Goal: Task Accomplishment & Management: Manage account settings

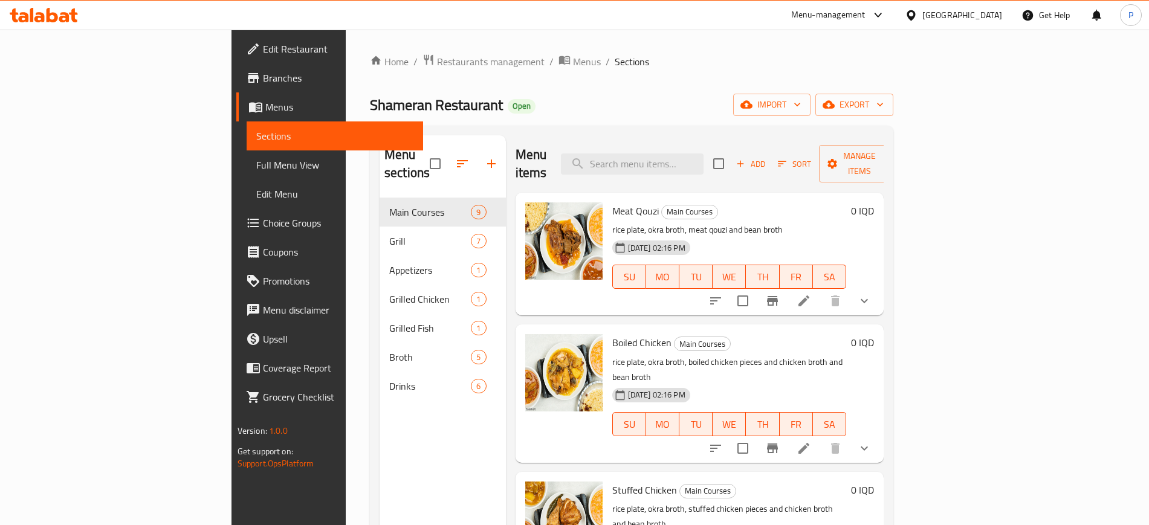
click at [988, 16] on div "Iraq" at bounding box center [962, 14] width 80 height 13
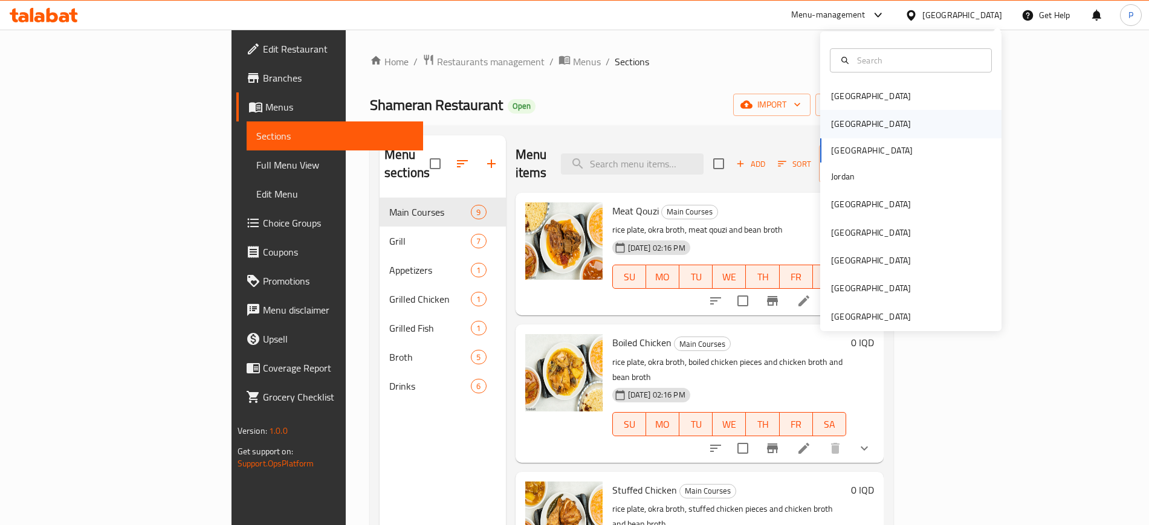
click at [841, 129] on div "[GEOGRAPHIC_DATA]" at bounding box center [870, 124] width 99 height 28
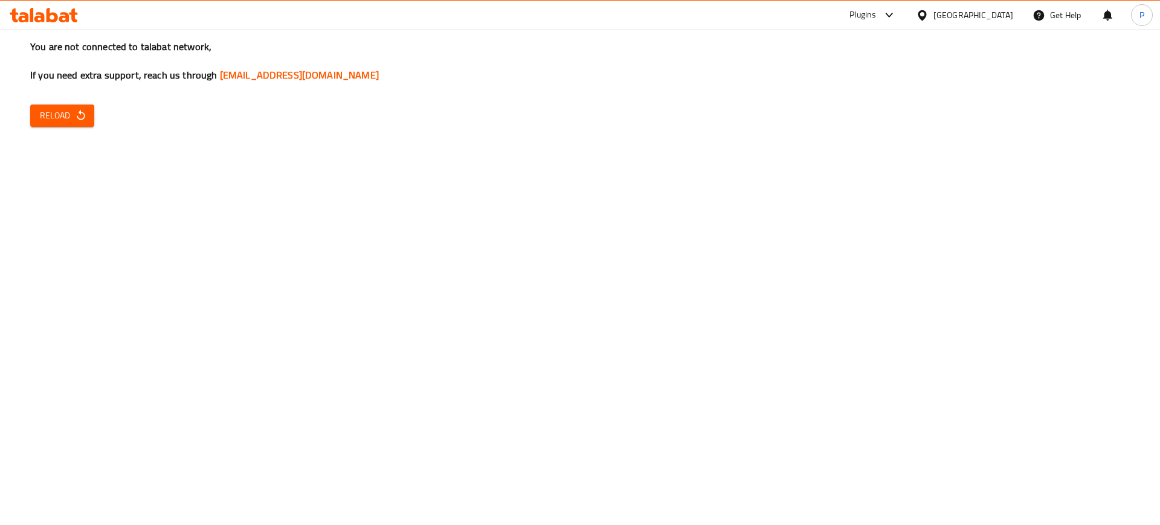
click at [99, 118] on div "You are not connected to talabat network, If you need extra support, reach us t…" at bounding box center [580, 262] width 1160 height 525
click at [58, 116] on span "Reload" at bounding box center [62, 115] width 45 height 15
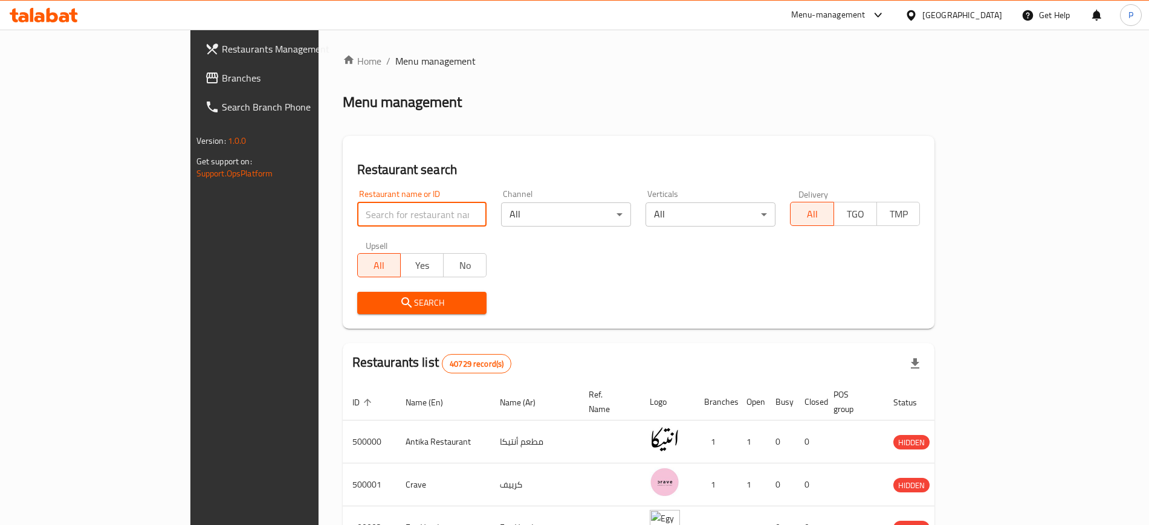
click at [357, 216] on input "search" at bounding box center [422, 214] width 130 height 24
paste input "That bakry"
click button "Search" at bounding box center [422, 303] width 130 height 22
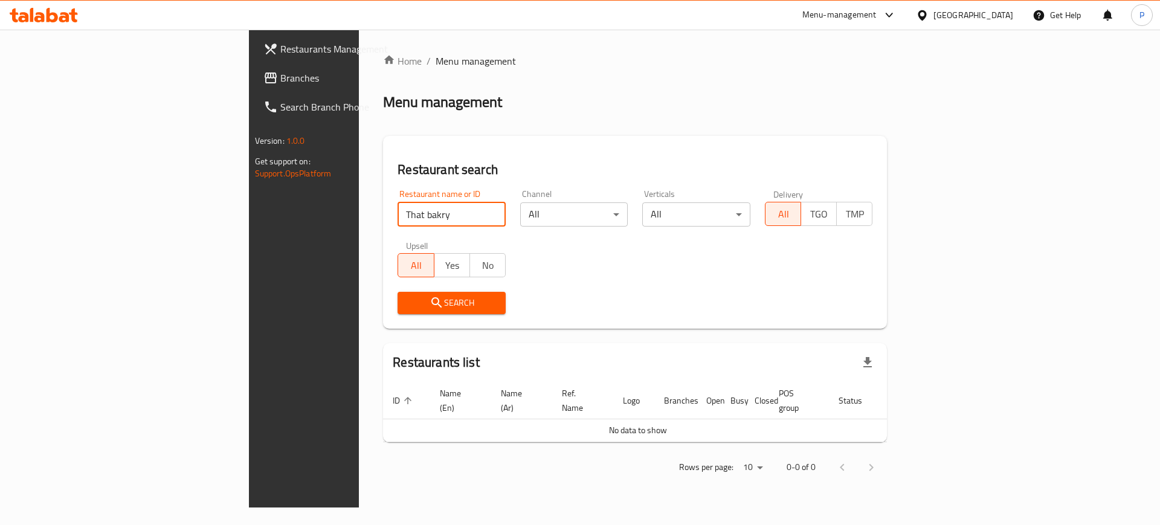
click at [398, 208] on input "That bakry" at bounding box center [452, 214] width 108 height 24
click at [398, 219] on input "That bakry" at bounding box center [452, 214] width 108 height 24
click at [398, 220] on input "That bakry" at bounding box center [452, 214] width 108 height 24
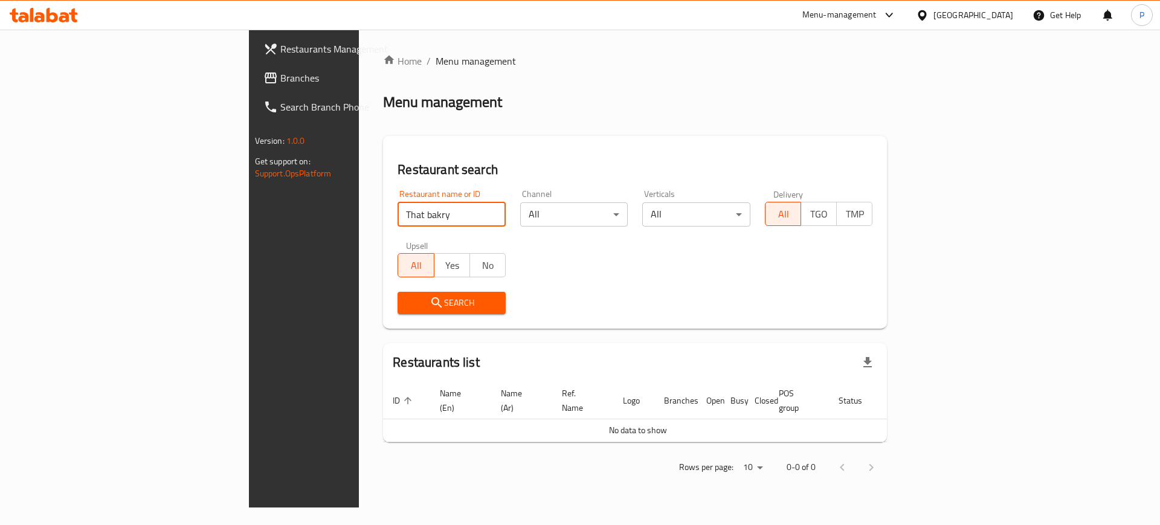
click at [398, 220] on input "That bakry" at bounding box center [452, 214] width 108 height 24
paste input "Coffeeholics"
type input "Coffeeholics"
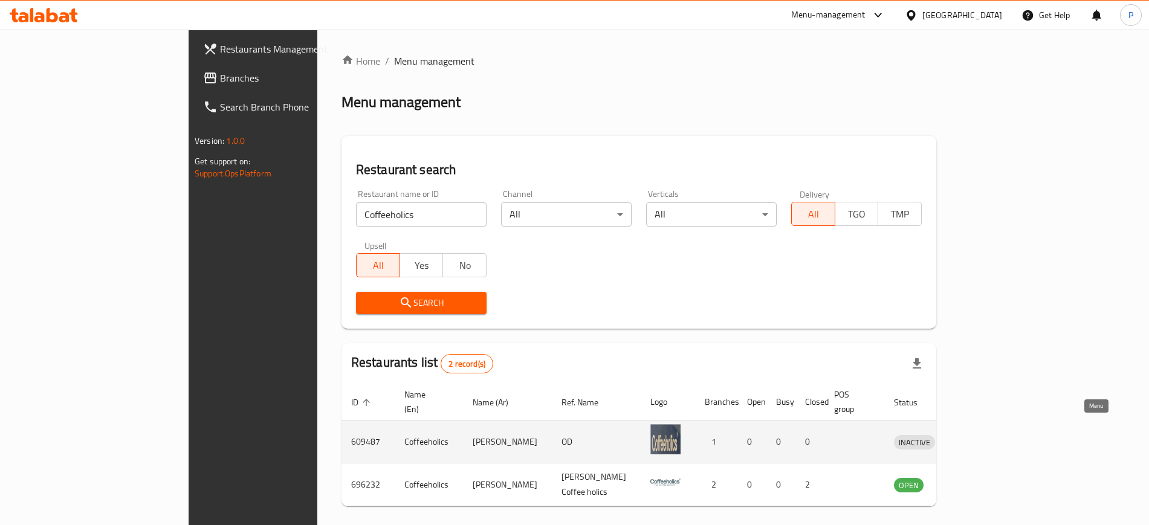
click at [973, 437] on icon "enhanced table" at bounding box center [966, 442] width 13 height 10
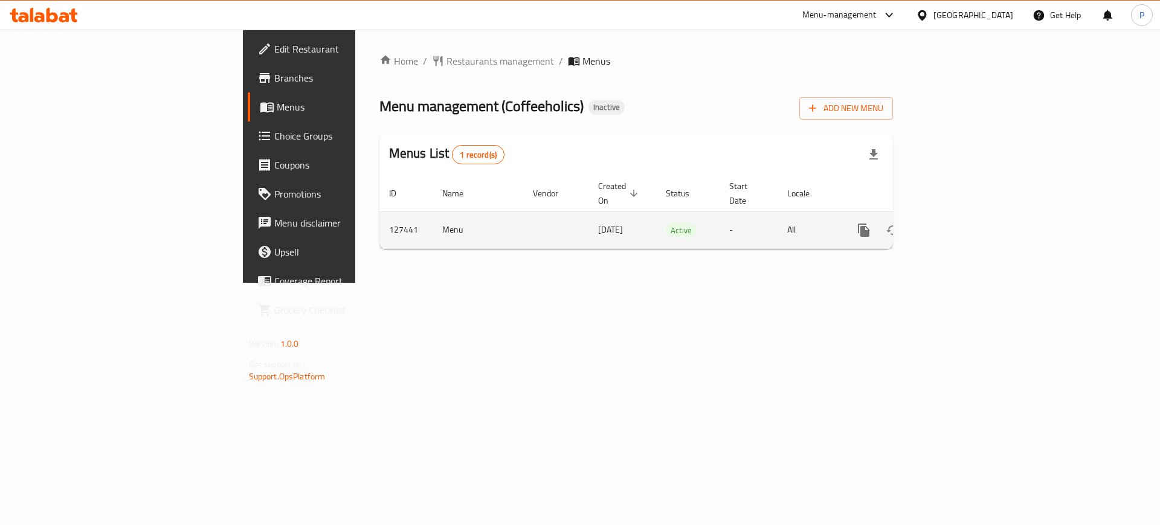
click at [958, 223] on icon "enhanced table" at bounding box center [951, 230] width 15 height 15
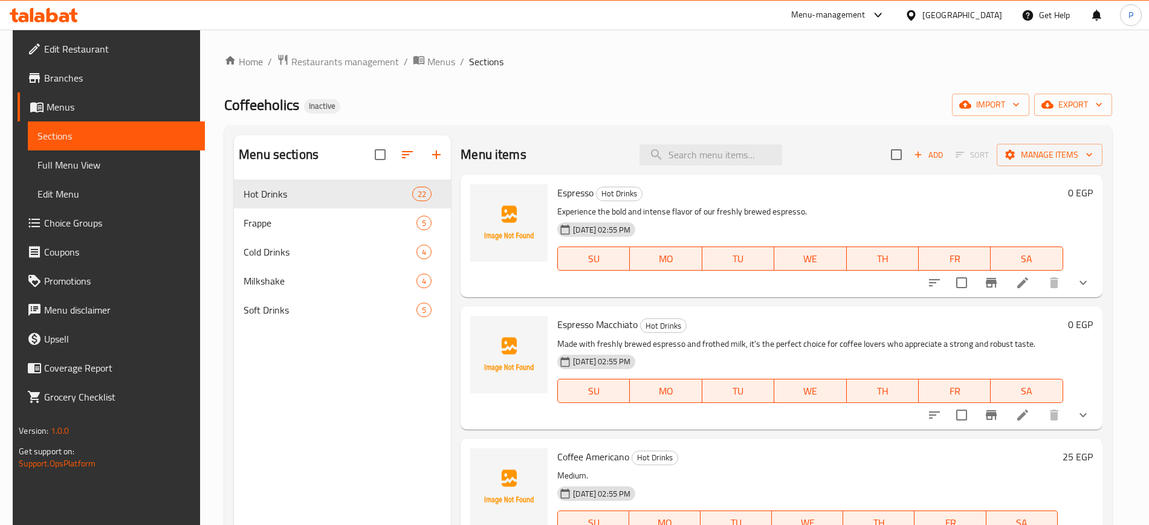
drag, startPoint x: 578, startPoint y: 63, endPoint x: 630, endPoint y: 71, distance: 52.0
click at [578, 63] on ol "Home / Restaurants management / Menus / Sections" at bounding box center [668, 62] width 888 height 16
click at [1013, 102] on span "import" at bounding box center [990, 104] width 58 height 15
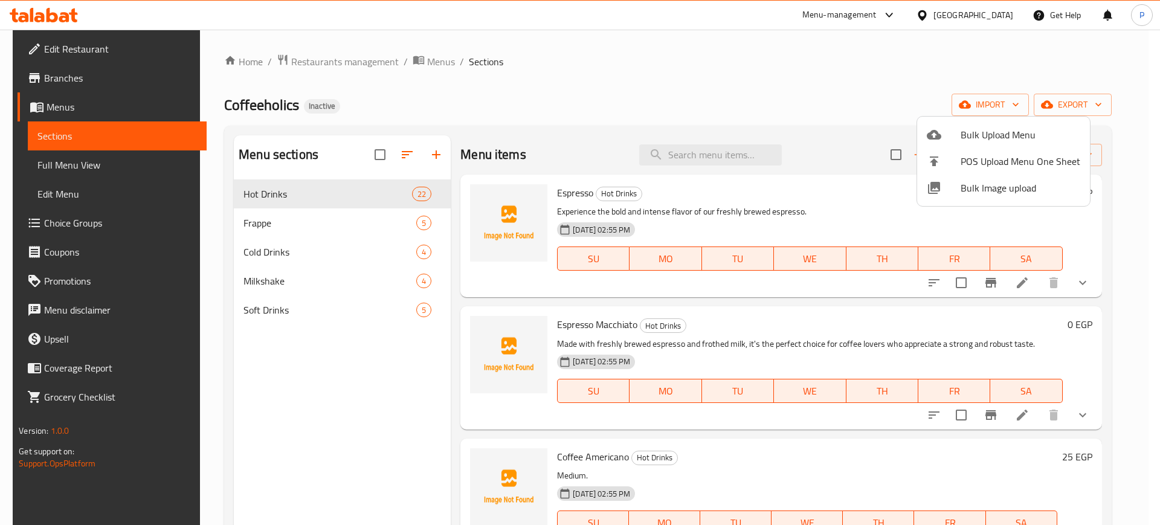
click at [996, 184] on span "Bulk Image upload" at bounding box center [1021, 188] width 120 height 15
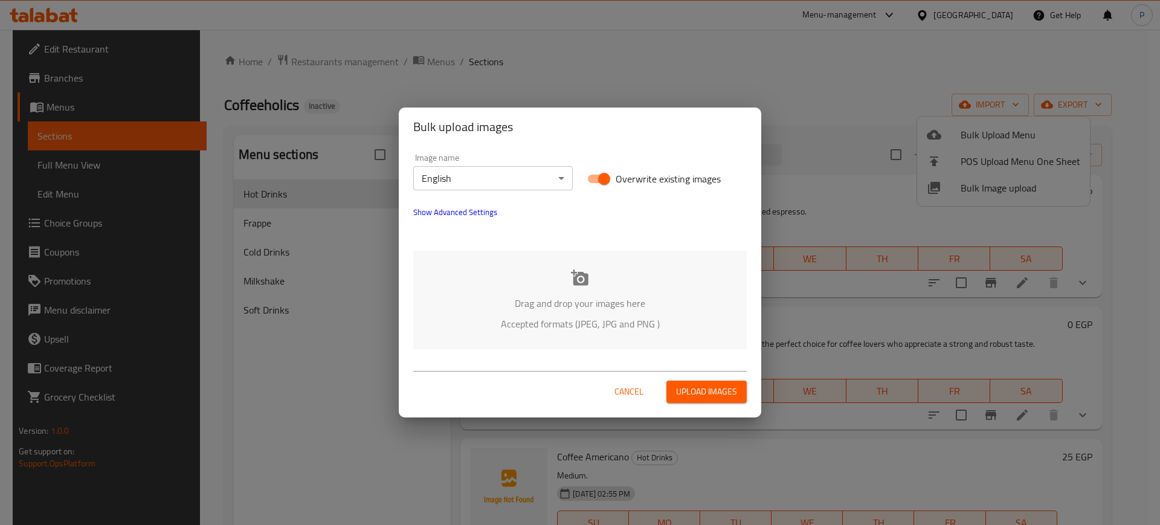
click at [561, 280] on div "Drag and drop your images here Accepted formats (JPEG, JPG and PNG )" at bounding box center [580, 300] width 334 height 98
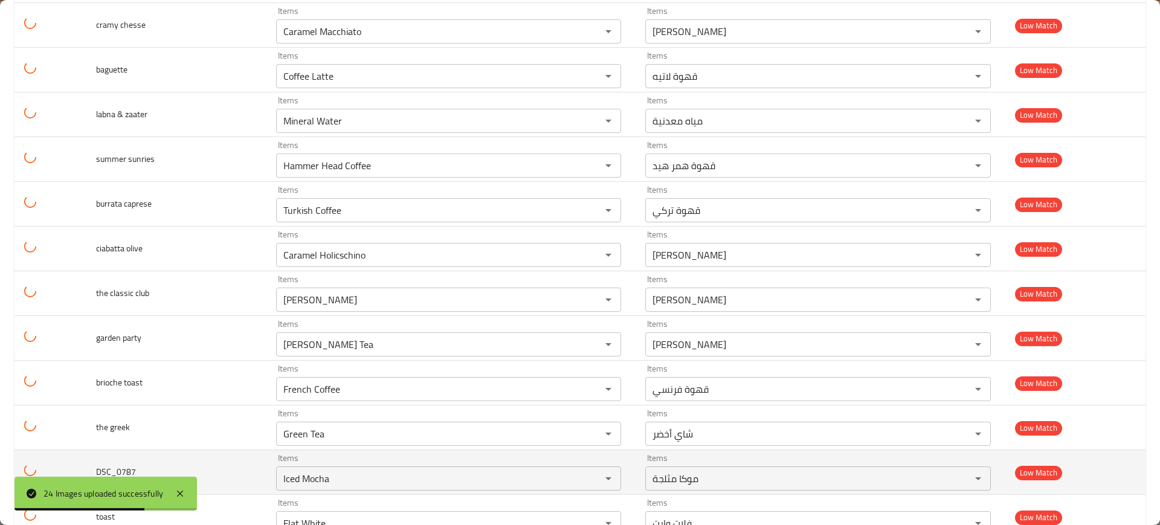
scroll to position [77, 0]
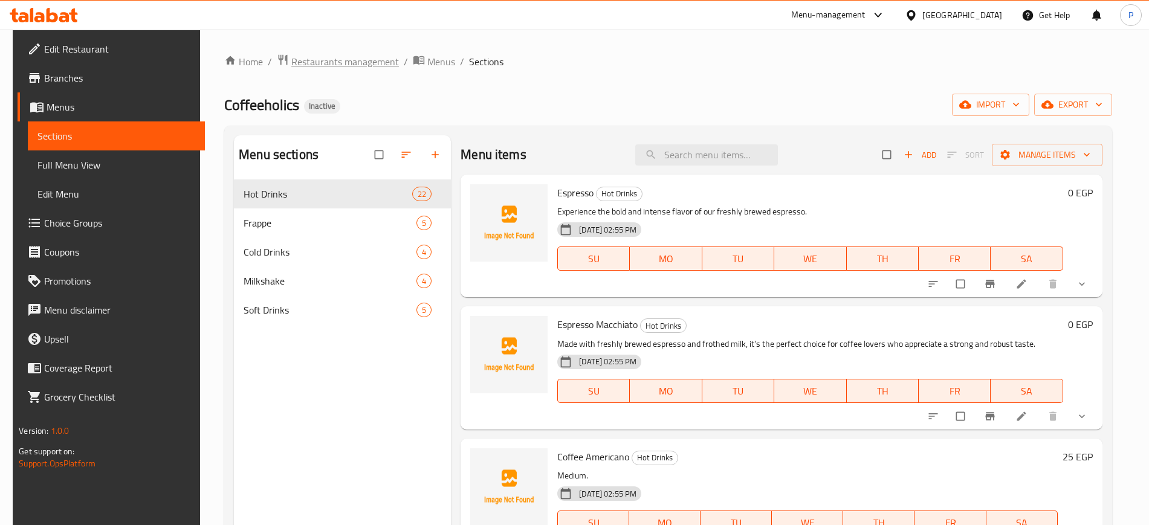
click at [332, 68] on span "Restaurants management" at bounding box center [345, 61] width 108 height 15
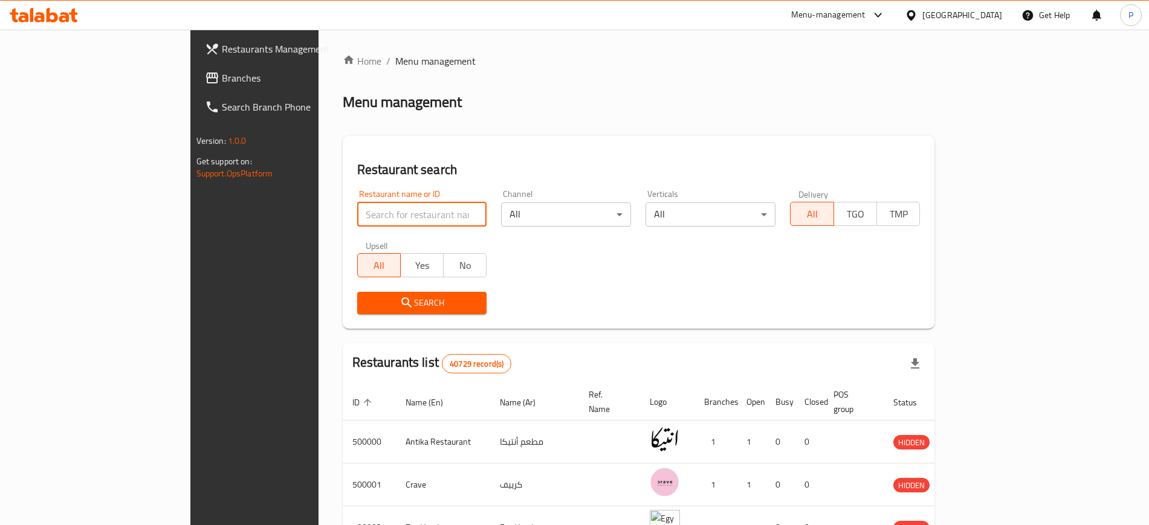
click at [357, 205] on input "search" at bounding box center [422, 214] width 130 height 24
paste input "That bakry"
click button "Search" at bounding box center [422, 303] width 130 height 22
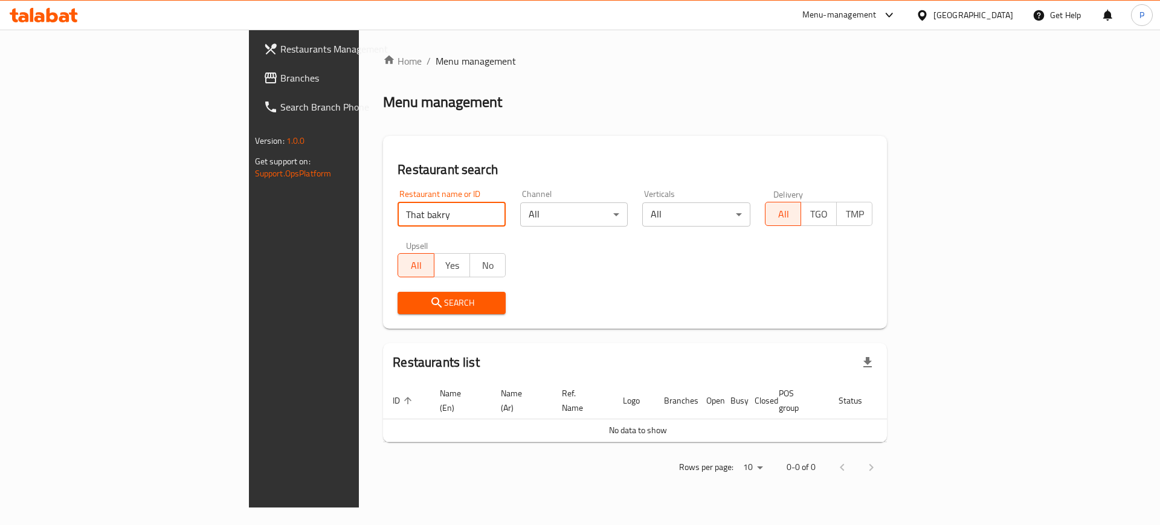
click at [398, 213] on input "That bakry" at bounding box center [452, 214] width 108 height 24
click button "Search" at bounding box center [452, 303] width 108 height 22
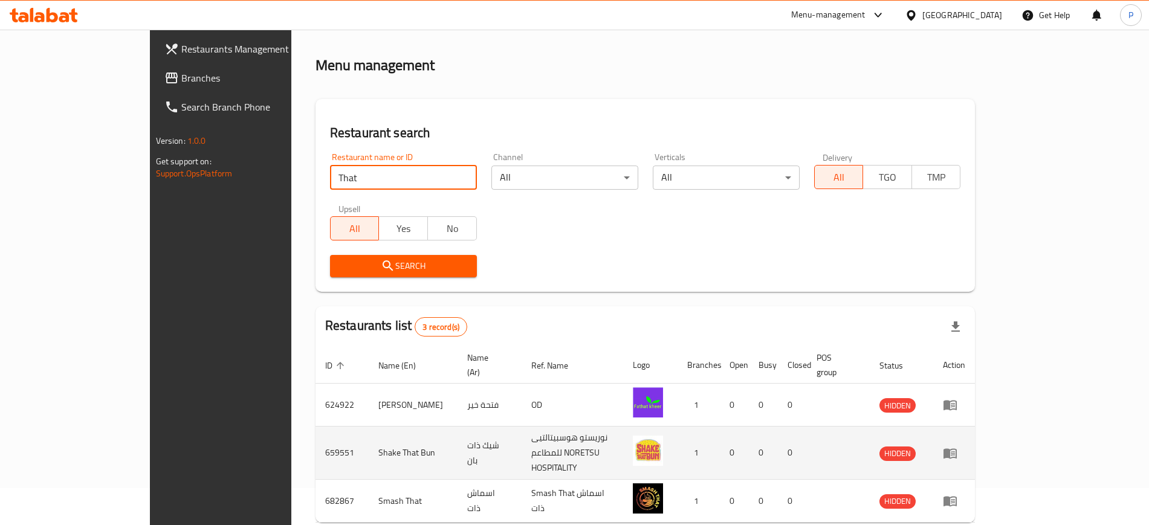
scroll to position [76, 0]
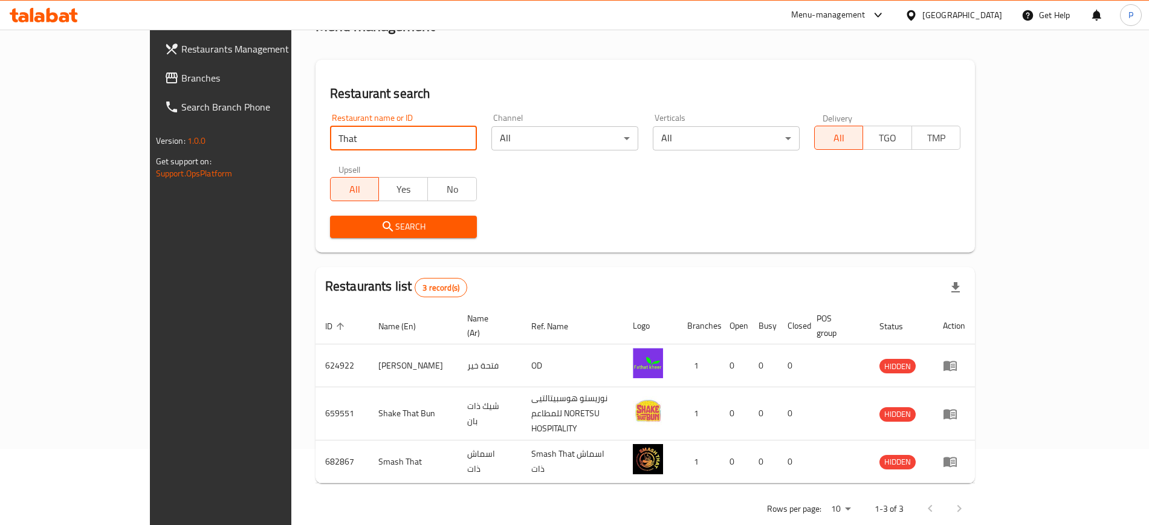
click at [330, 140] on input "That" at bounding box center [403, 138] width 147 height 24
paste input "bakry"
click at [330, 139] on input "That bakry" at bounding box center [403, 138] width 147 height 24
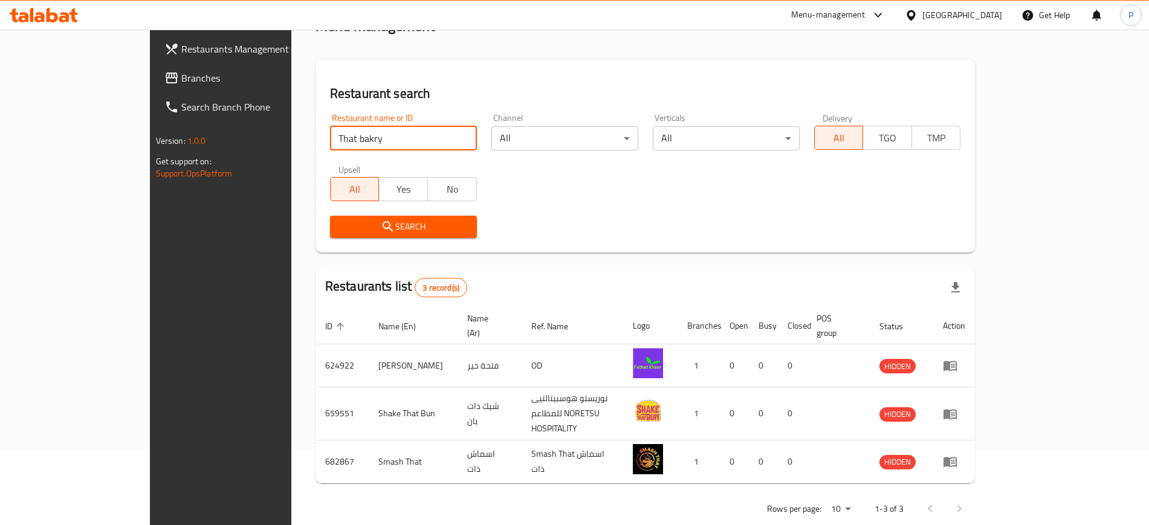
click at [330, 139] on input "That bakry" at bounding box center [403, 138] width 147 height 24
click at [330, 134] on input "That bakry" at bounding box center [403, 138] width 147 height 24
paste input "search"
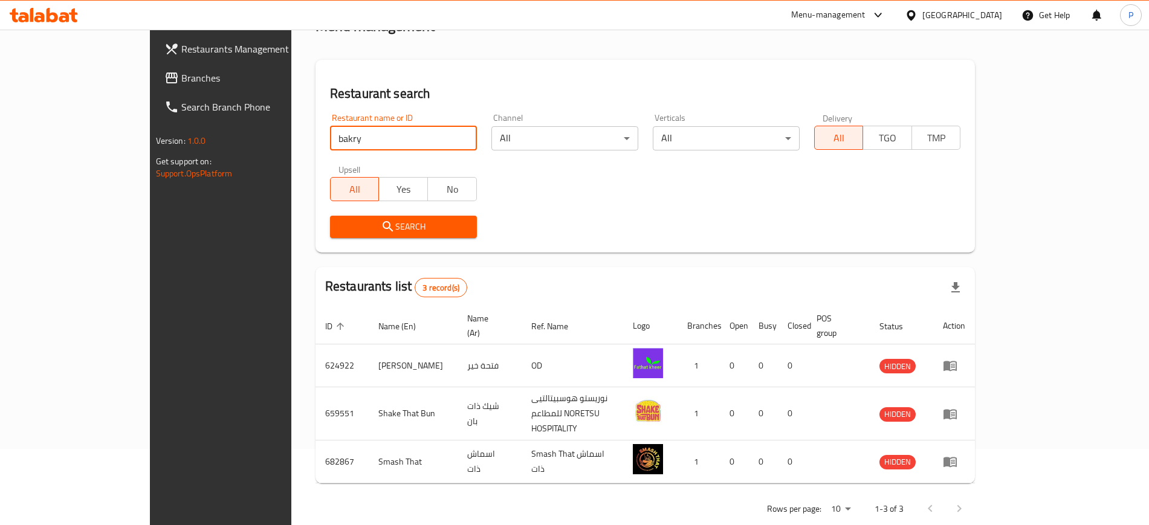
type input "bakry"
click at [330, 217] on button "Search" at bounding box center [403, 227] width 147 height 22
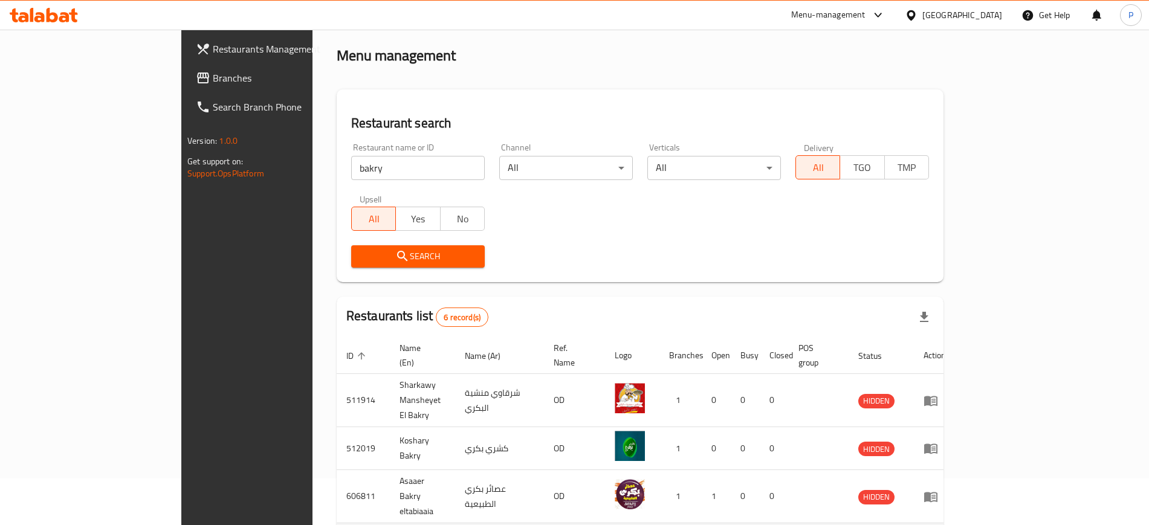
scroll to position [0, 0]
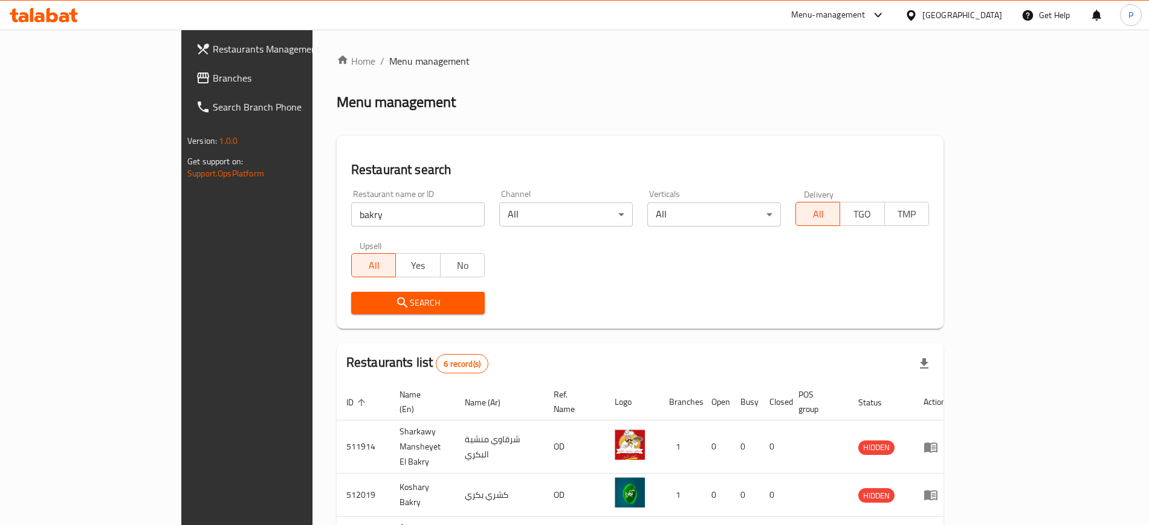
click at [351, 218] on input "bakry" at bounding box center [418, 214] width 134 height 24
